Goal: Answer question/provide support

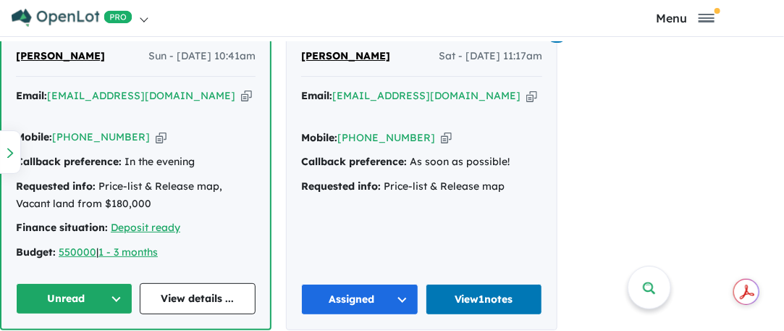
scroll to position [1014, 0]
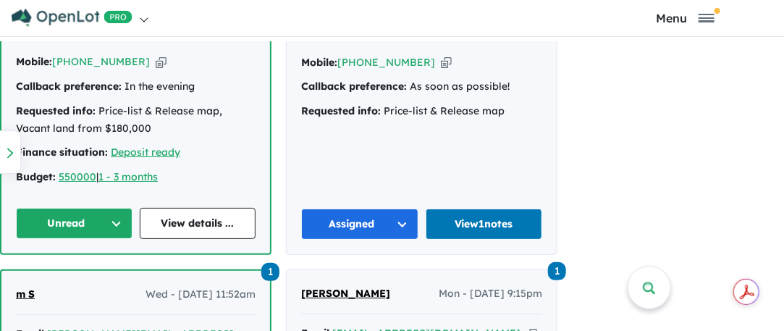
click at [117, 208] on button "Unread" at bounding box center [74, 223] width 117 height 31
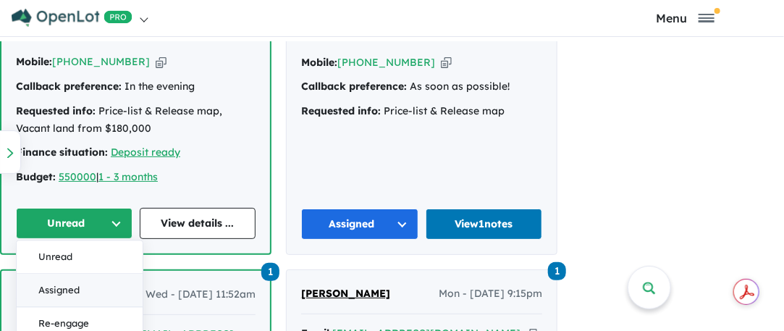
click at [61, 274] on button "Assigned" at bounding box center [80, 290] width 126 height 33
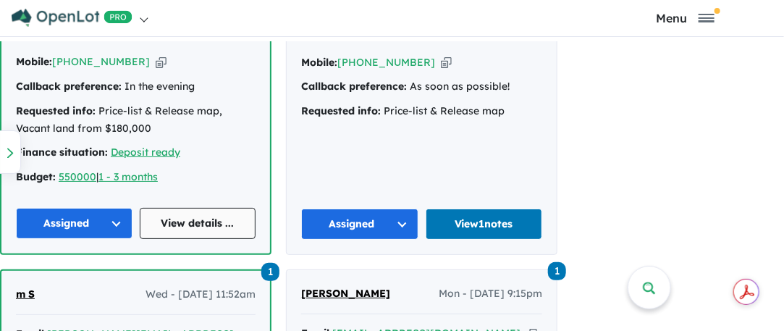
click at [193, 208] on link "View details ..." at bounding box center [198, 223] width 117 height 31
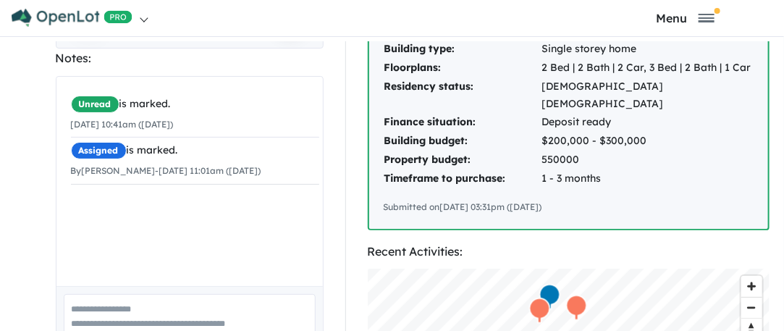
scroll to position [362, 0]
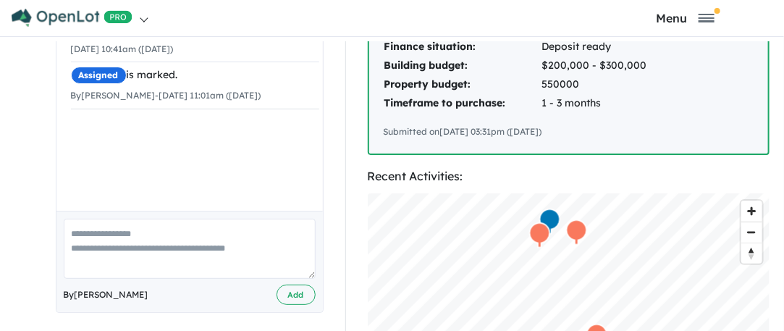
click at [98, 226] on textarea at bounding box center [190, 249] width 252 height 60
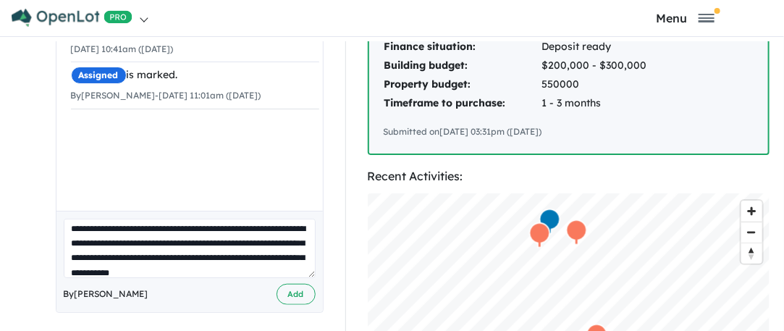
scroll to position [20, 0]
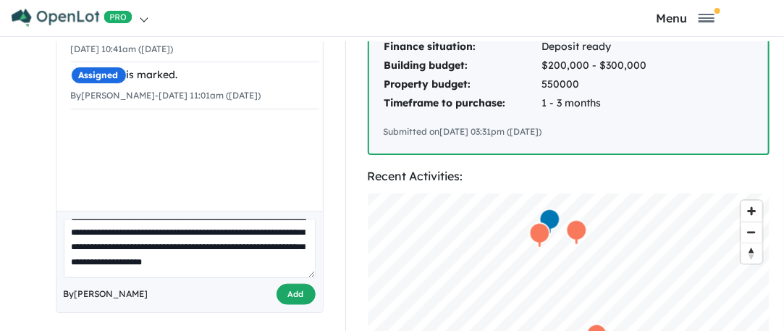
type textarea "**********"
click at [290, 284] on button "Add" at bounding box center [296, 294] width 39 height 21
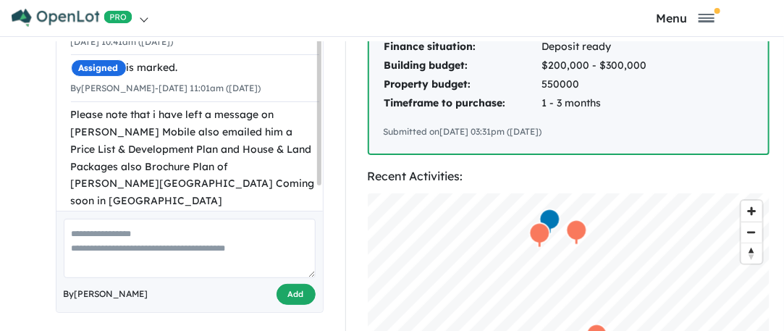
scroll to position [0, 0]
